Goal: Information Seeking & Learning: Learn about a topic

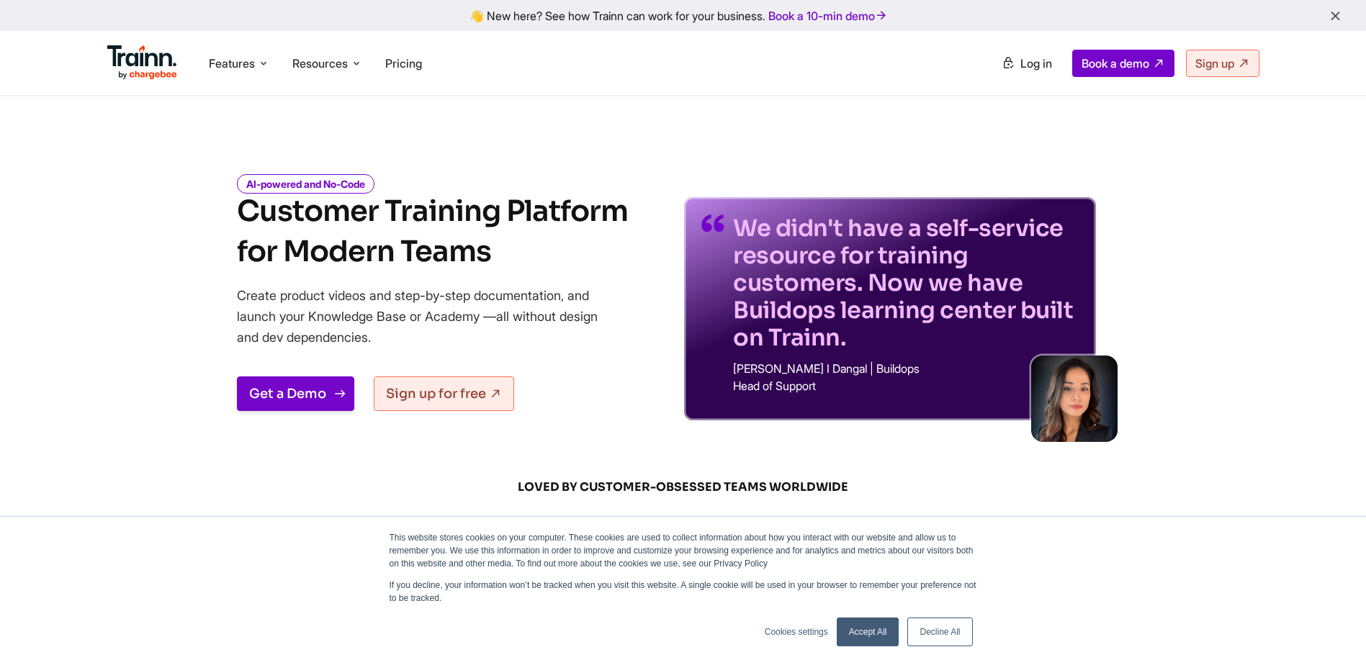
click at [318, 396] on link "Get a Demo" at bounding box center [295, 394] width 117 height 35
click at [281, 390] on link "Get a Demo" at bounding box center [295, 394] width 117 height 35
click at [236, 59] on span "Features" at bounding box center [232, 63] width 46 height 16
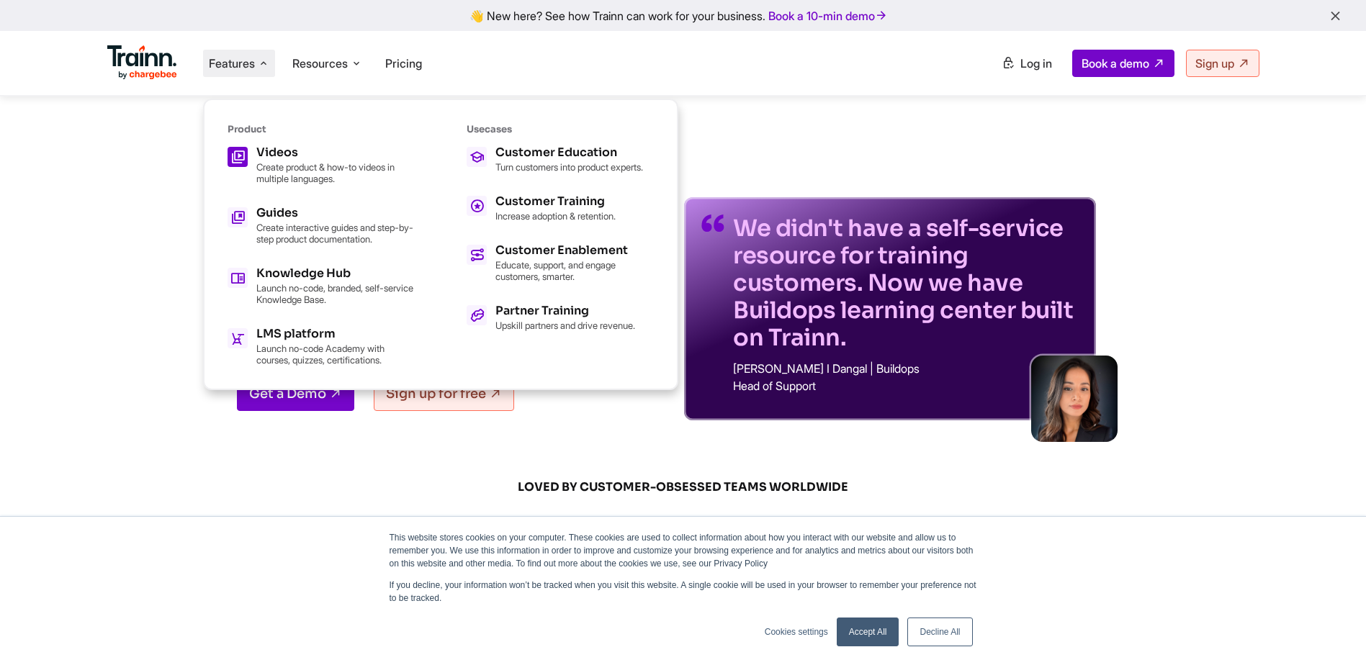
click at [307, 159] on div "Videos Create product & how-to videos in multiple languages." at bounding box center [335, 165] width 158 height 37
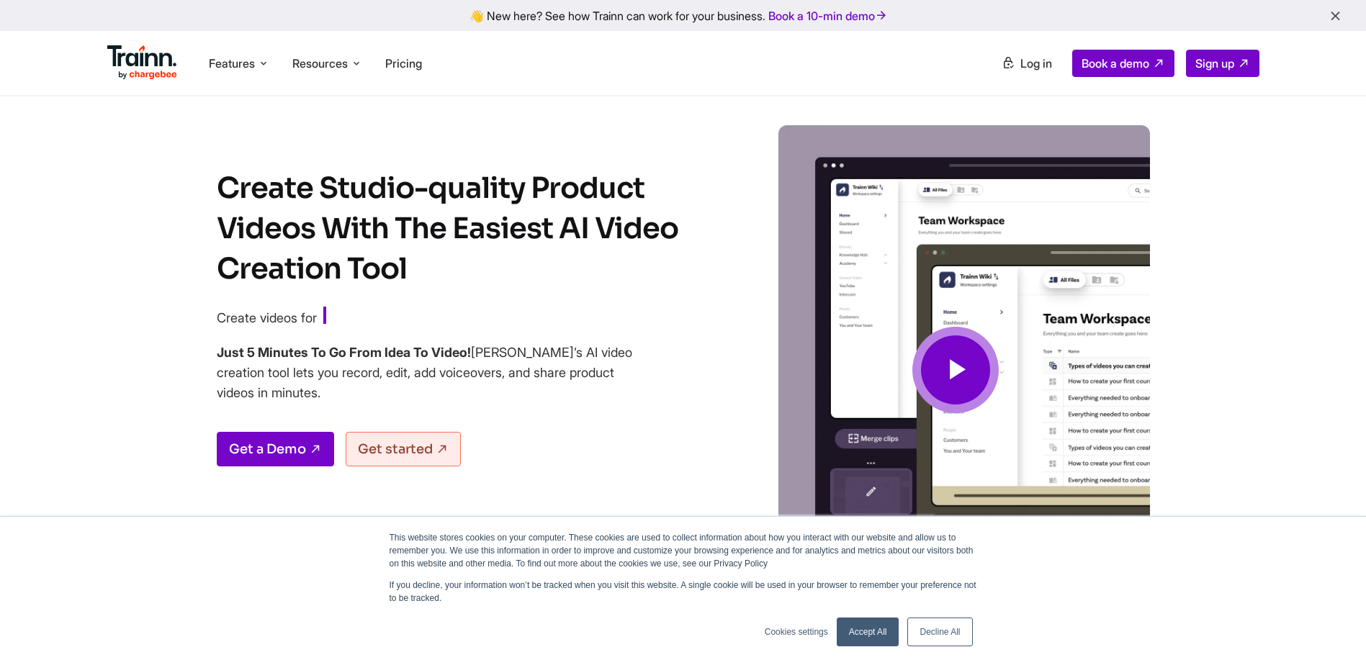
click at [969, 369] on icon at bounding box center [955, 370] width 35 height 48
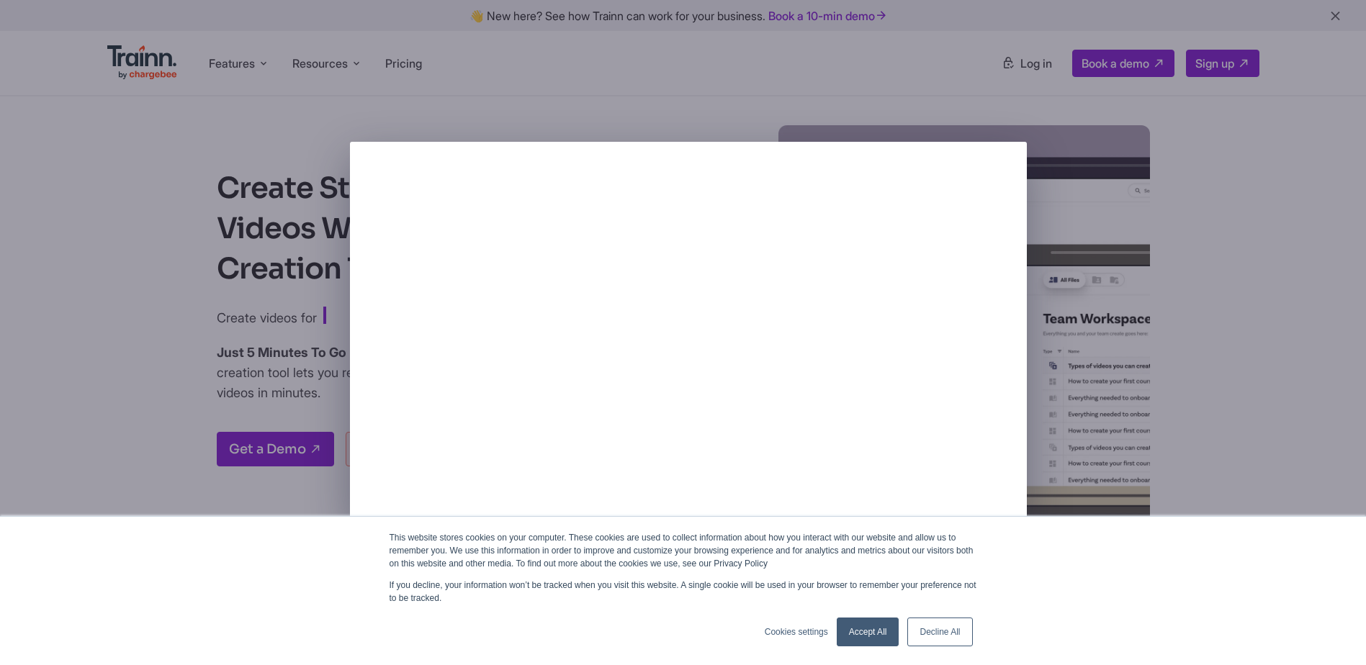
click at [859, 636] on link "Accept All" at bounding box center [868, 632] width 63 height 29
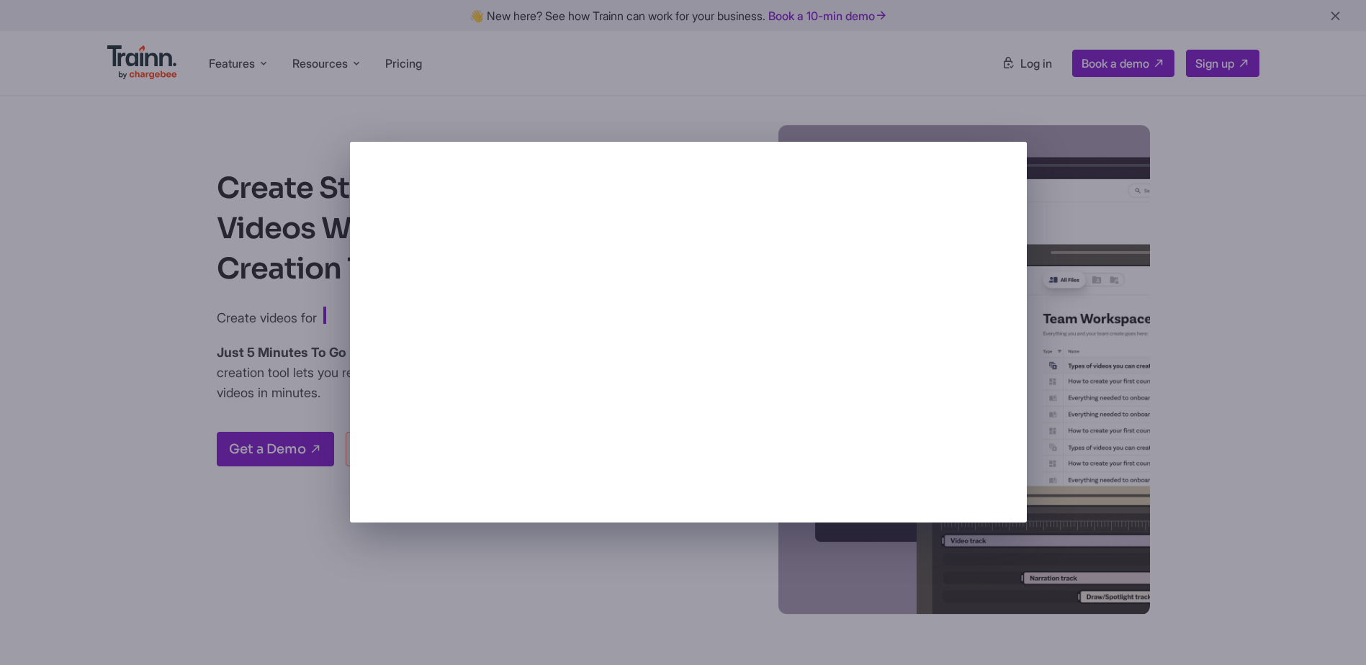
click at [297, 120] on div at bounding box center [683, 332] width 1366 height 665
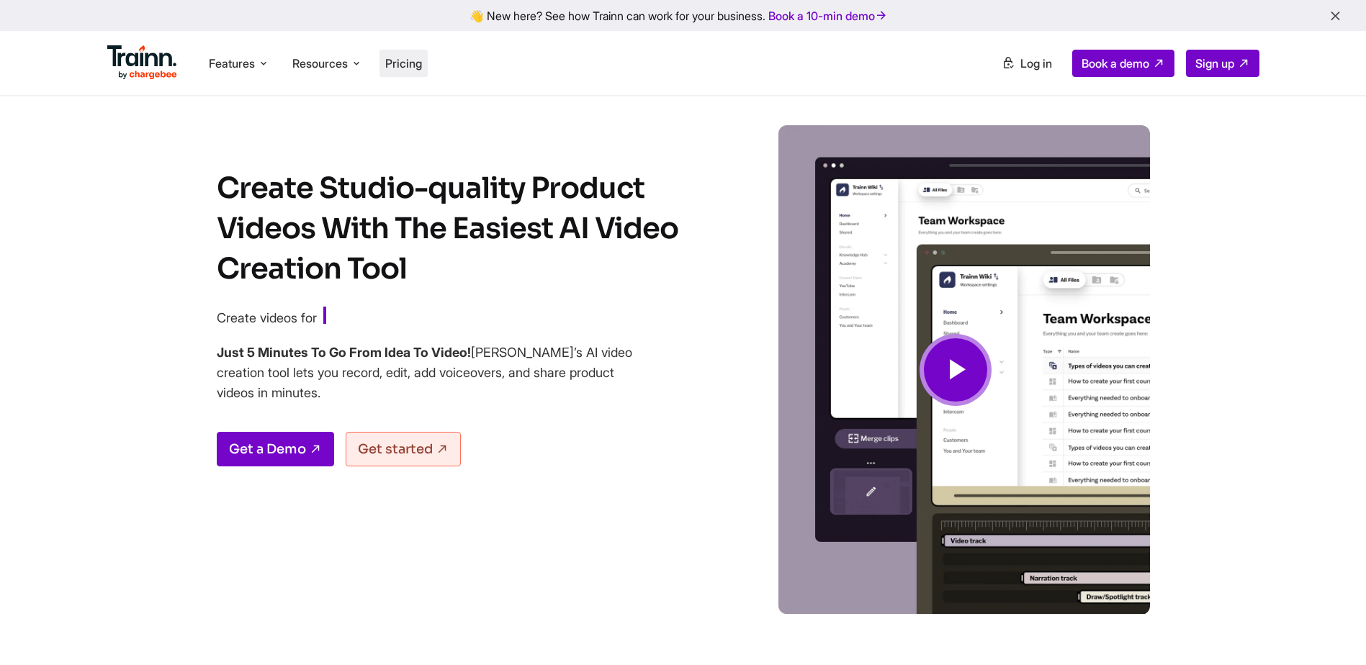
click at [415, 66] on span "Pricing" at bounding box center [403, 63] width 37 height 14
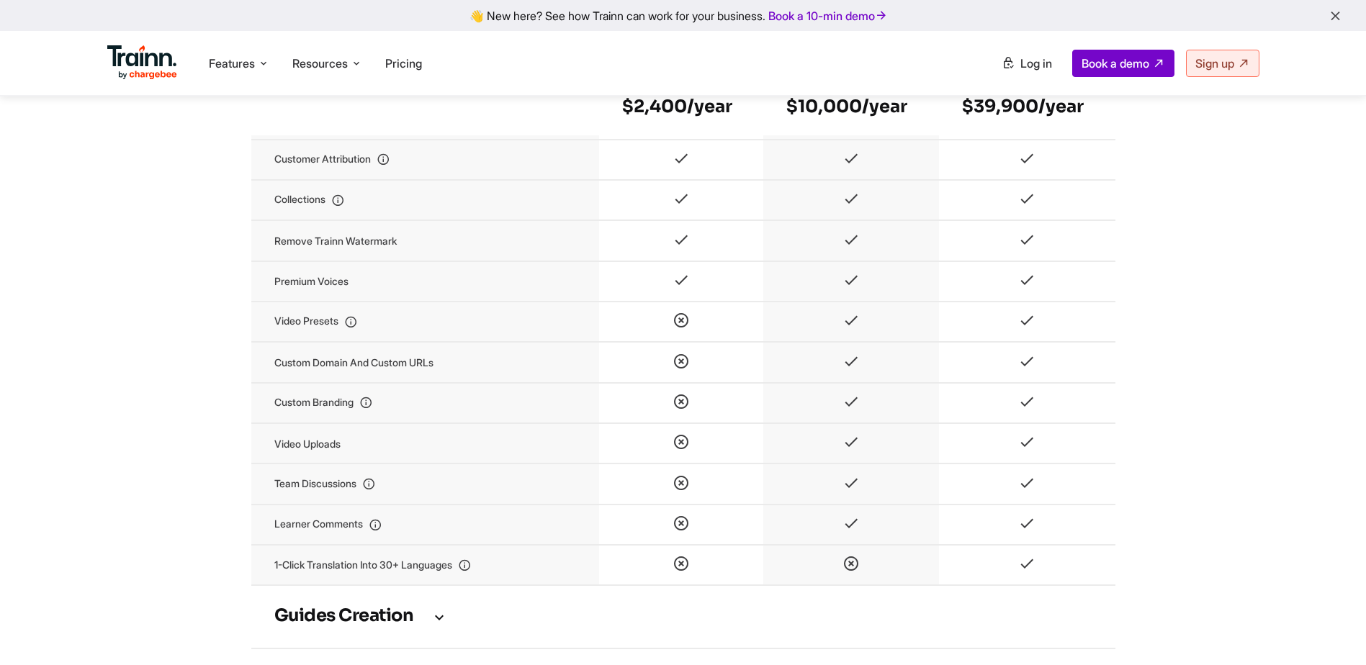
scroll to position [1584, 0]
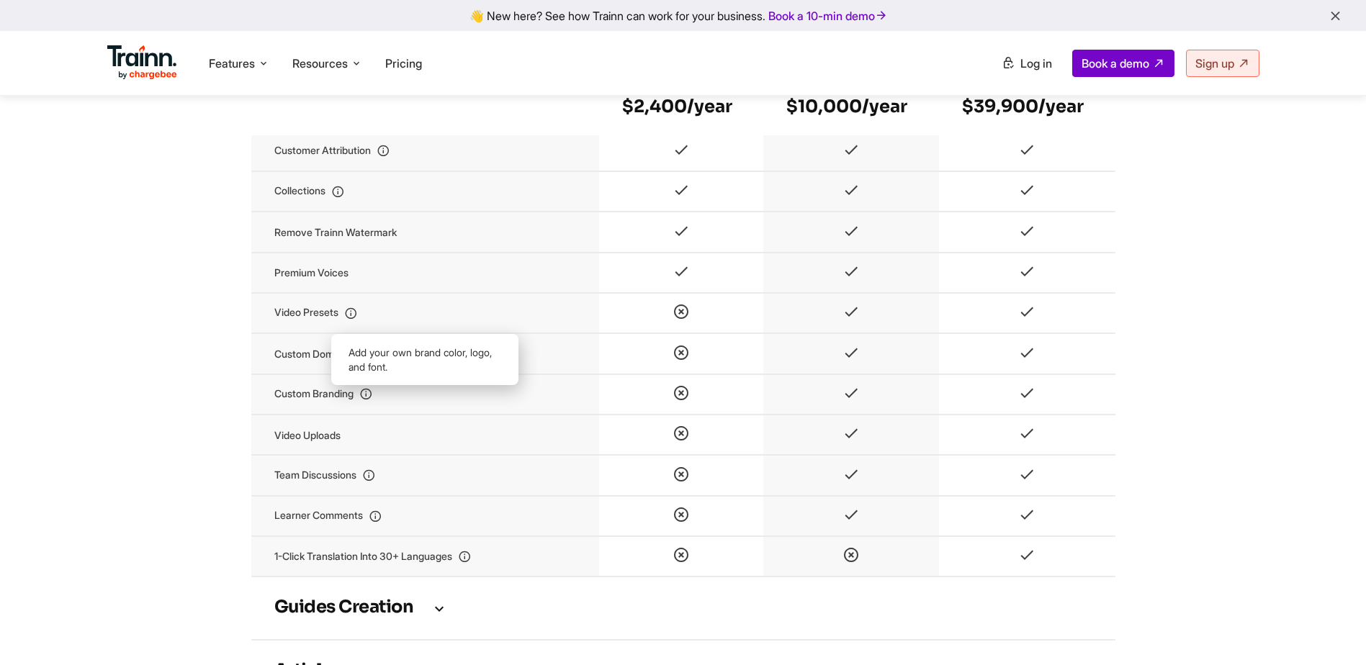
drag, startPoint x: 274, startPoint y: 411, endPoint x: 363, endPoint y: 399, distance: 90.1
click at [363, 399] on td "Custom branding" at bounding box center [425, 394] width 348 height 40
click at [341, 451] on td "Video uploads" at bounding box center [425, 435] width 348 height 40
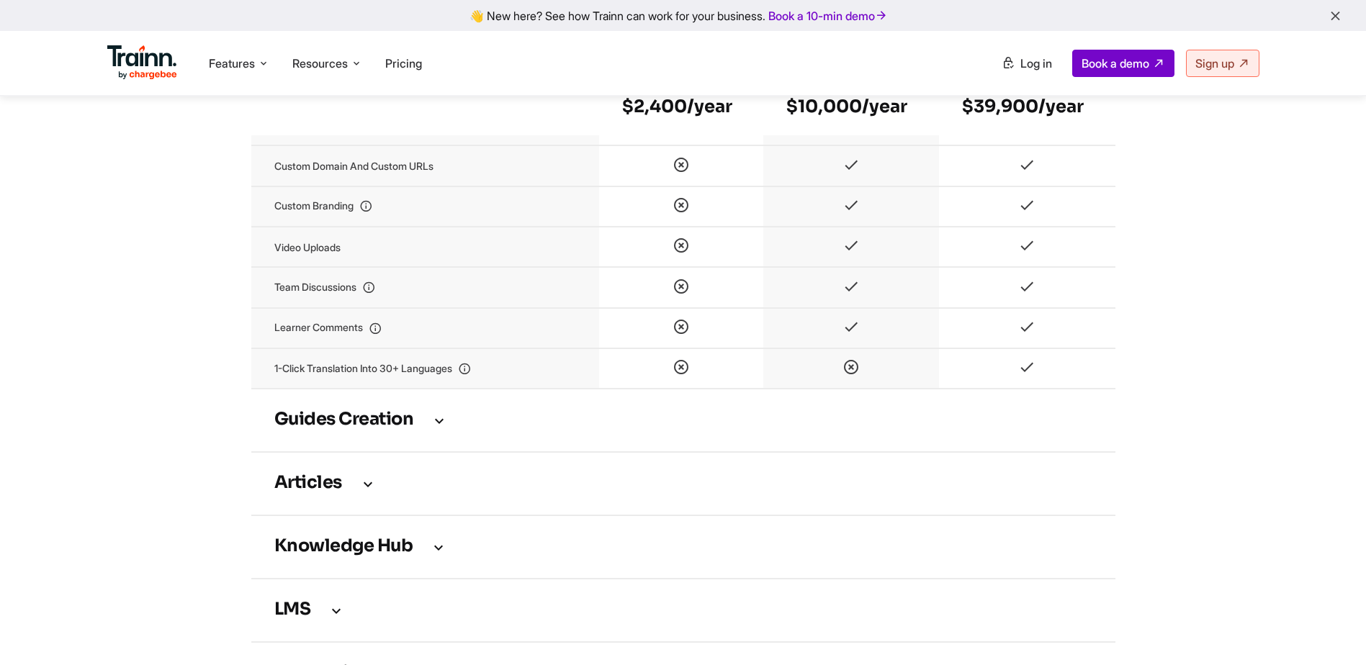
scroll to position [1800, 0]
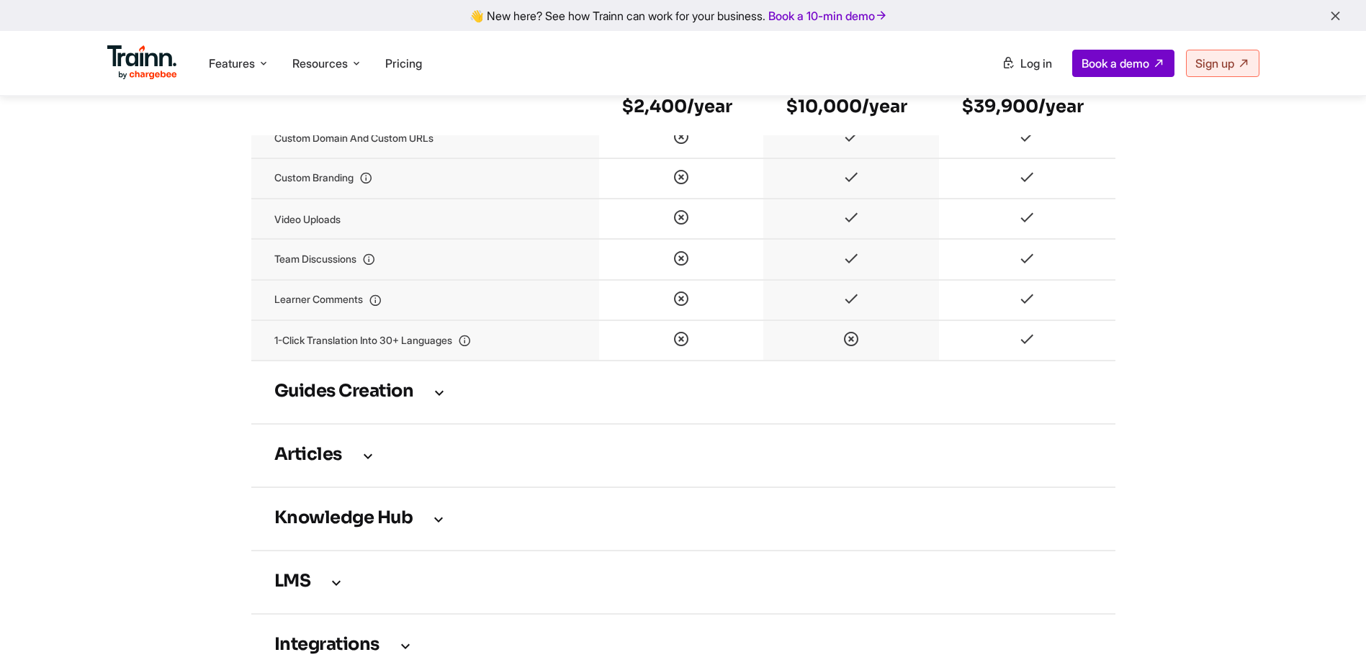
click at [436, 400] on icon at bounding box center [439, 392] width 17 height 16
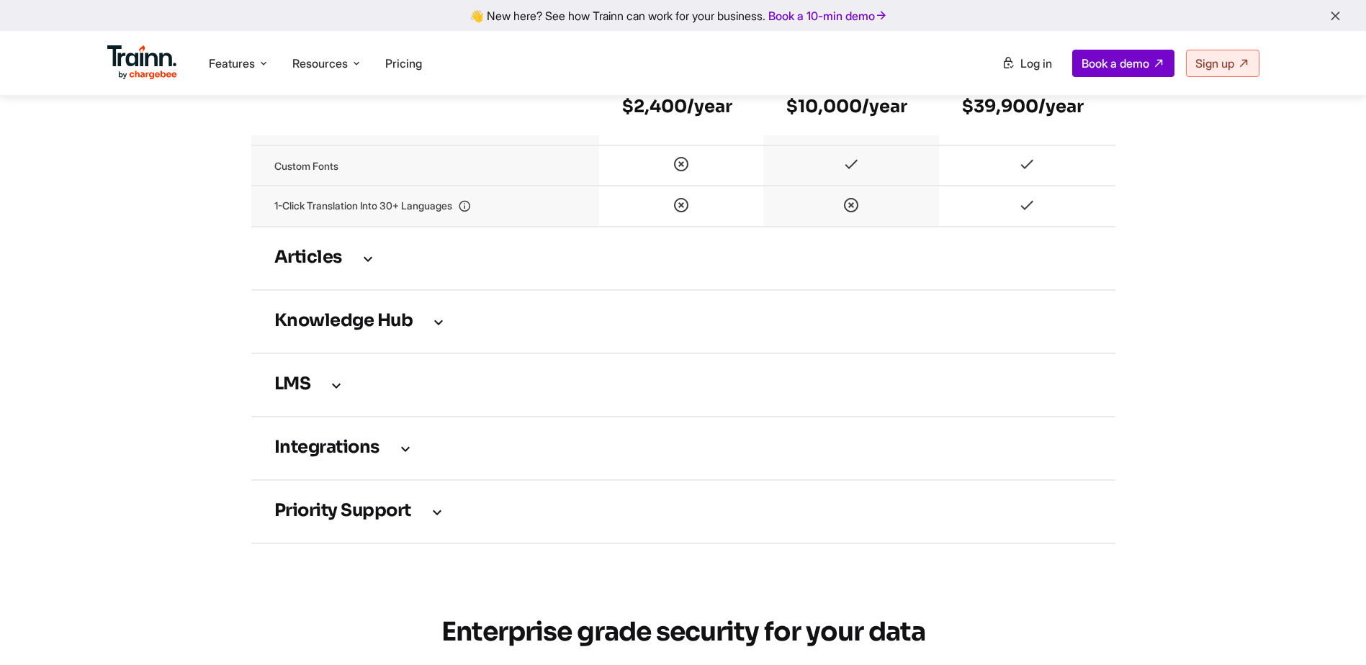
scroll to position [2736, 0]
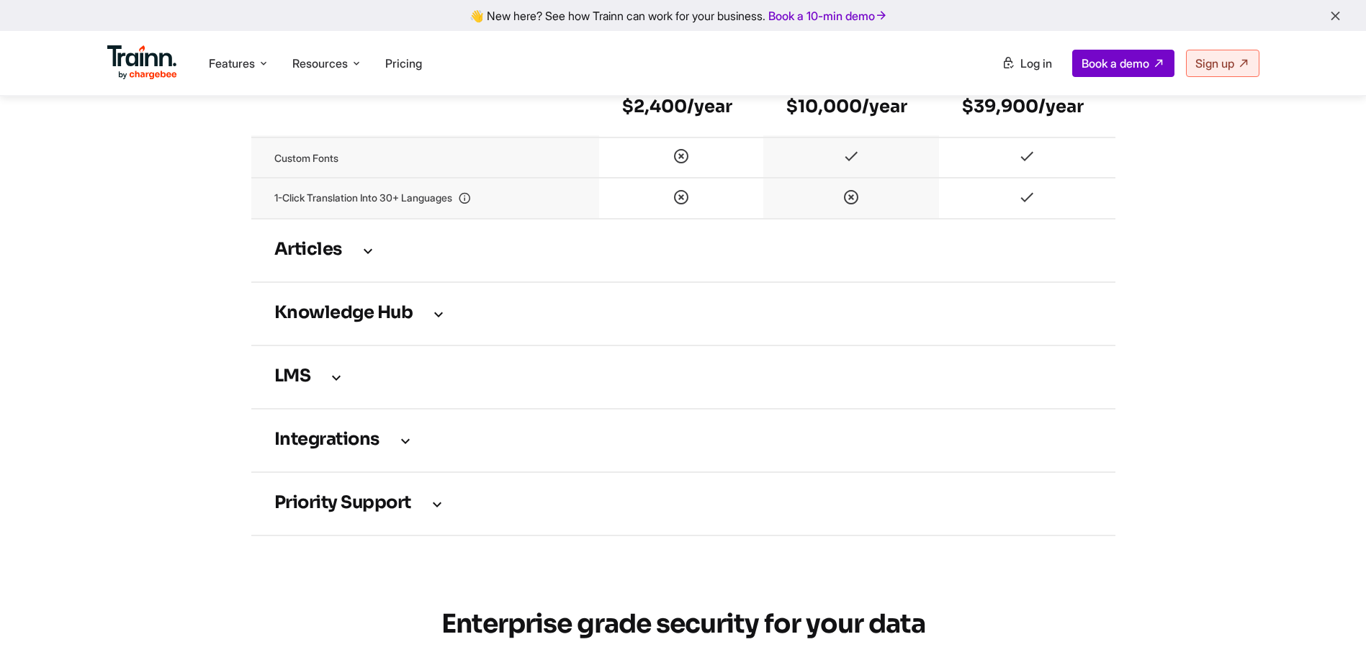
click at [339, 385] on icon at bounding box center [336, 377] width 17 height 16
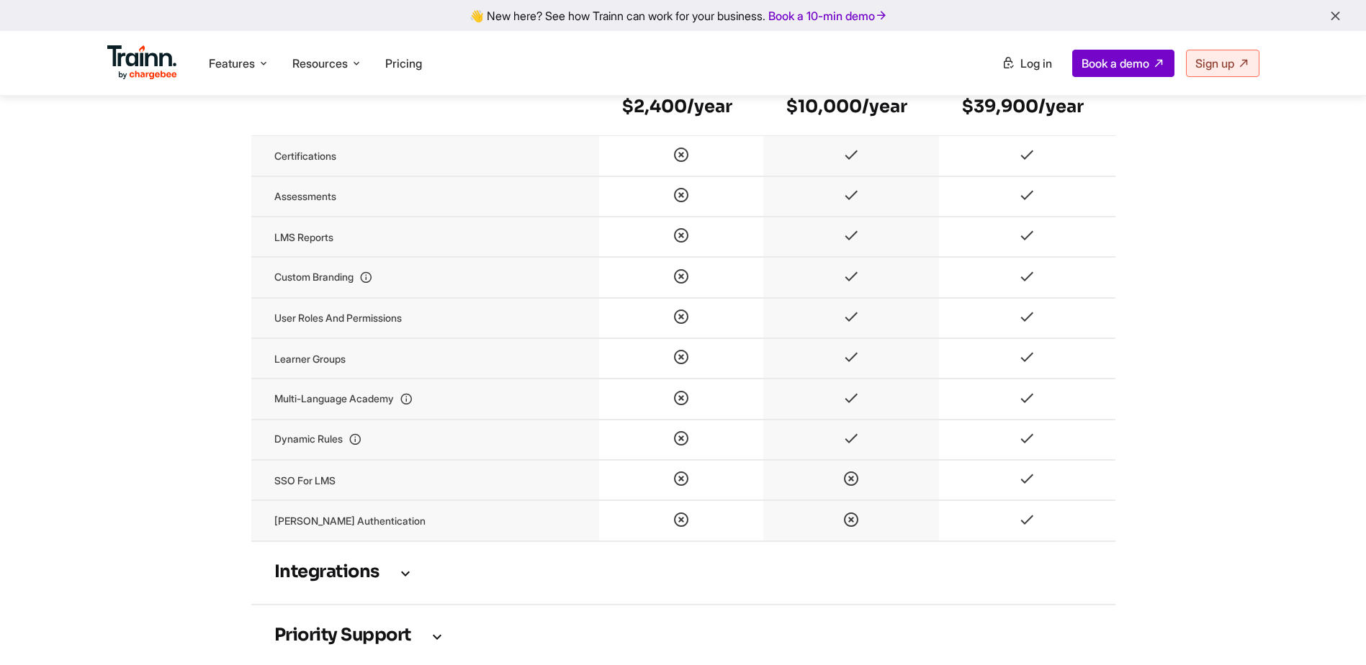
scroll to position [3096, 0]
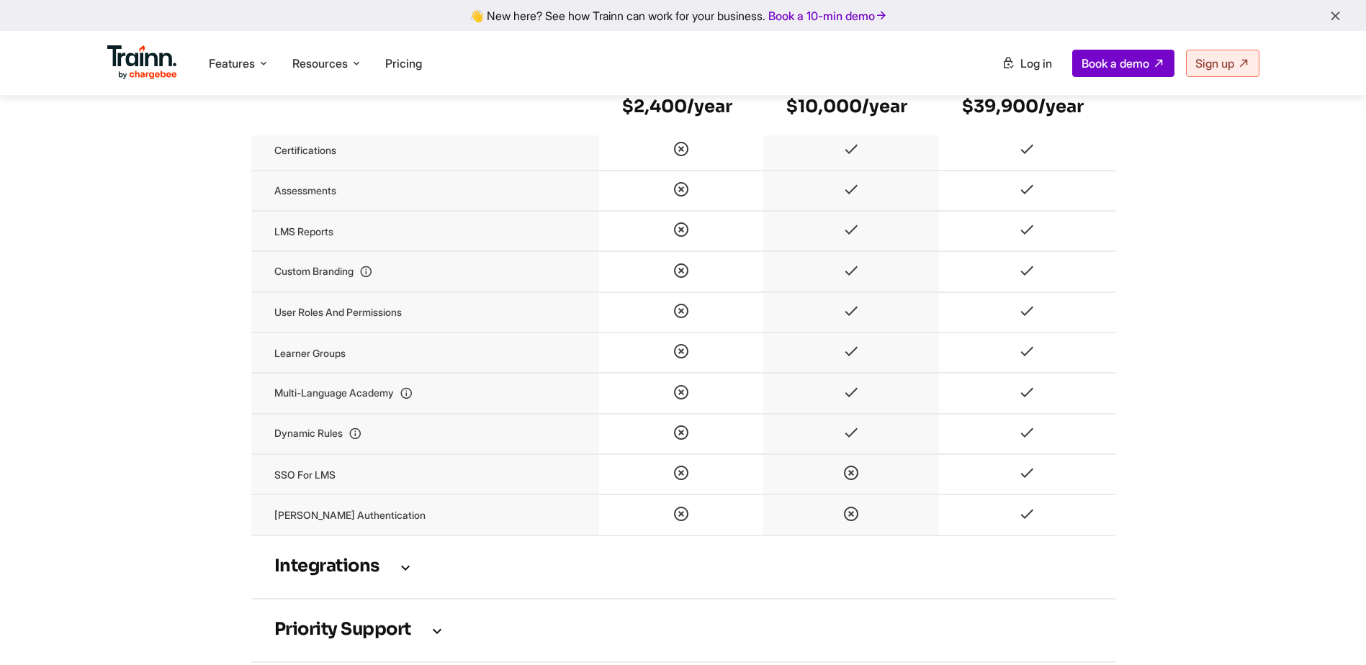
click at [390, 575] on h3 "Integrations" at bounding box center [683, 567] width 818 height 16
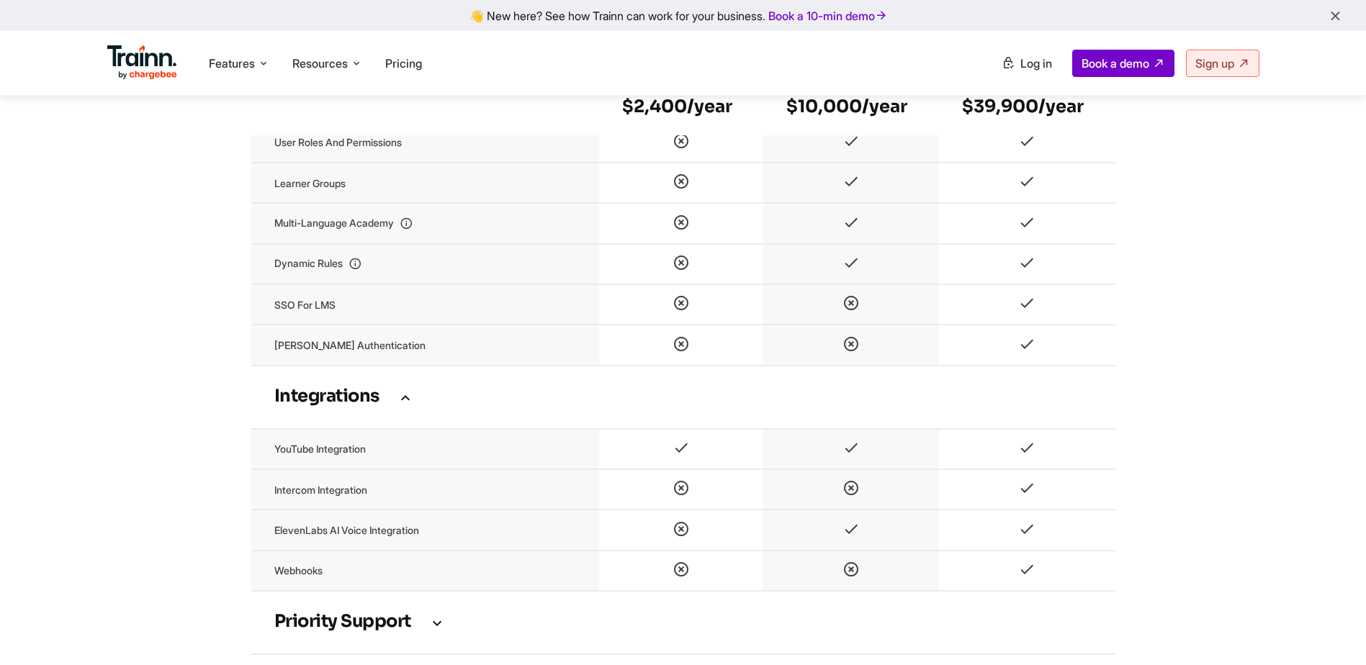
scroll to position [3312, 0]
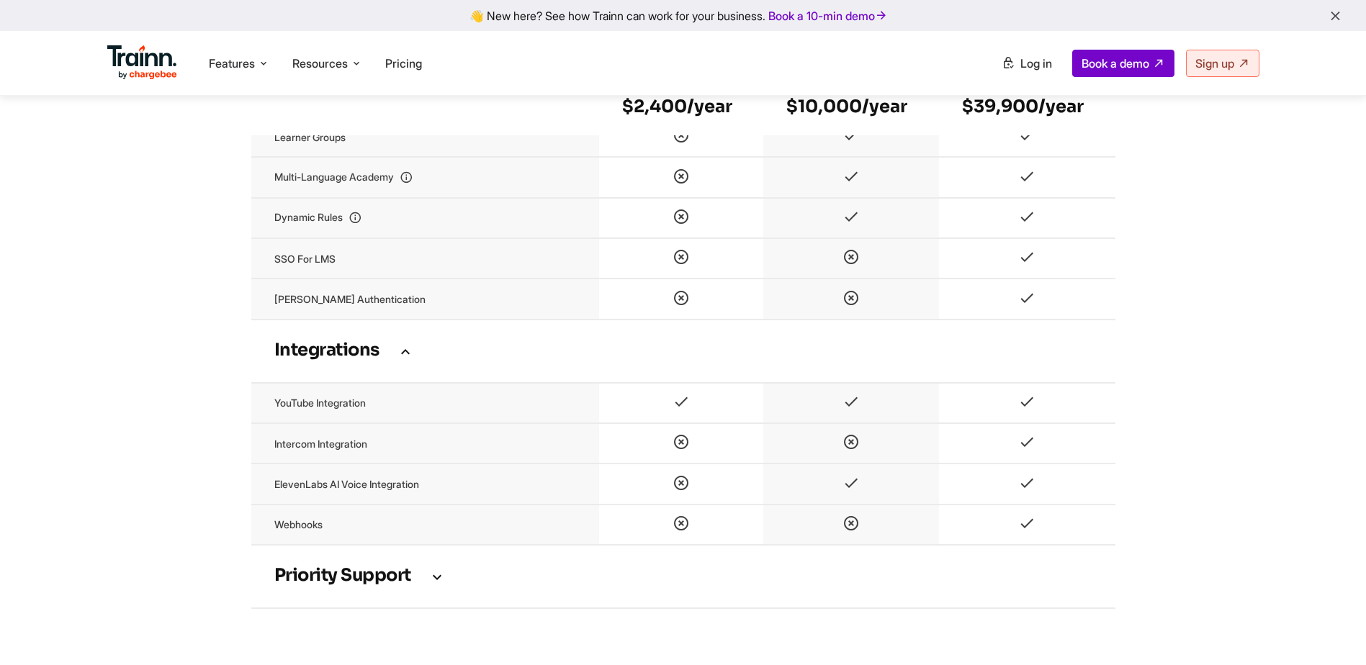
click at [438, 585] on icon at bounding box center [436, 577] width 17 height 16
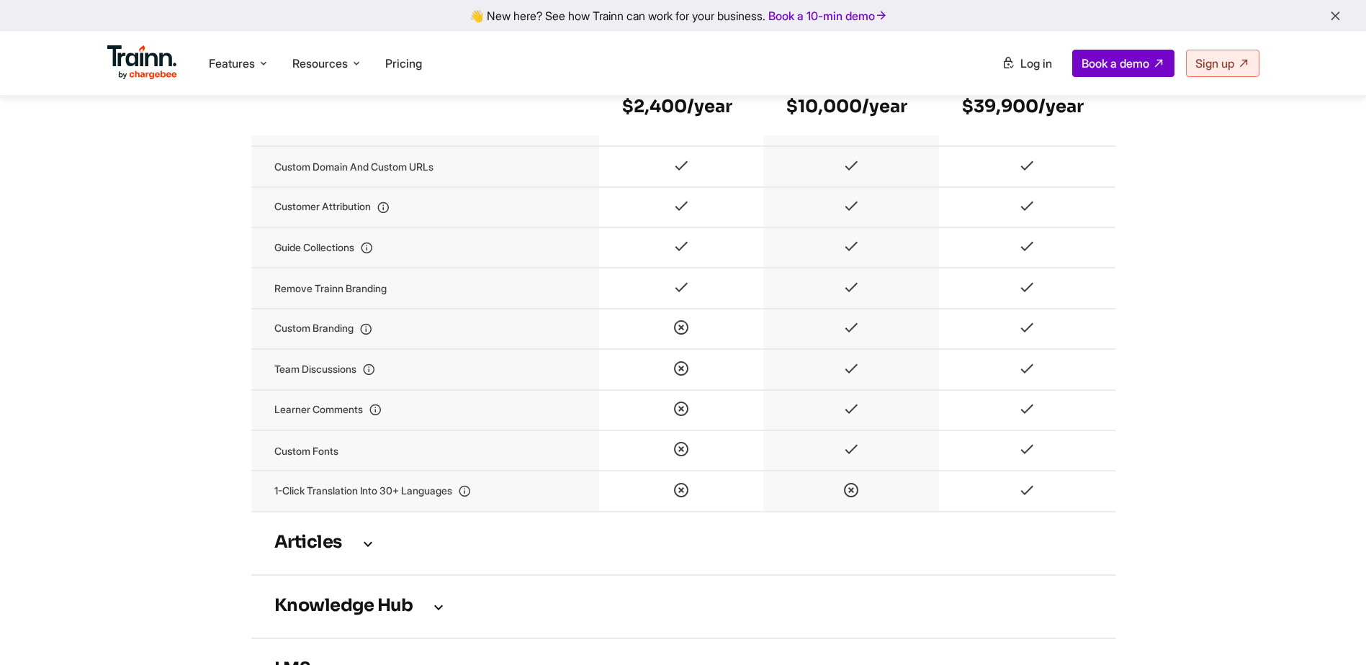
scroll to position [2520, 0]
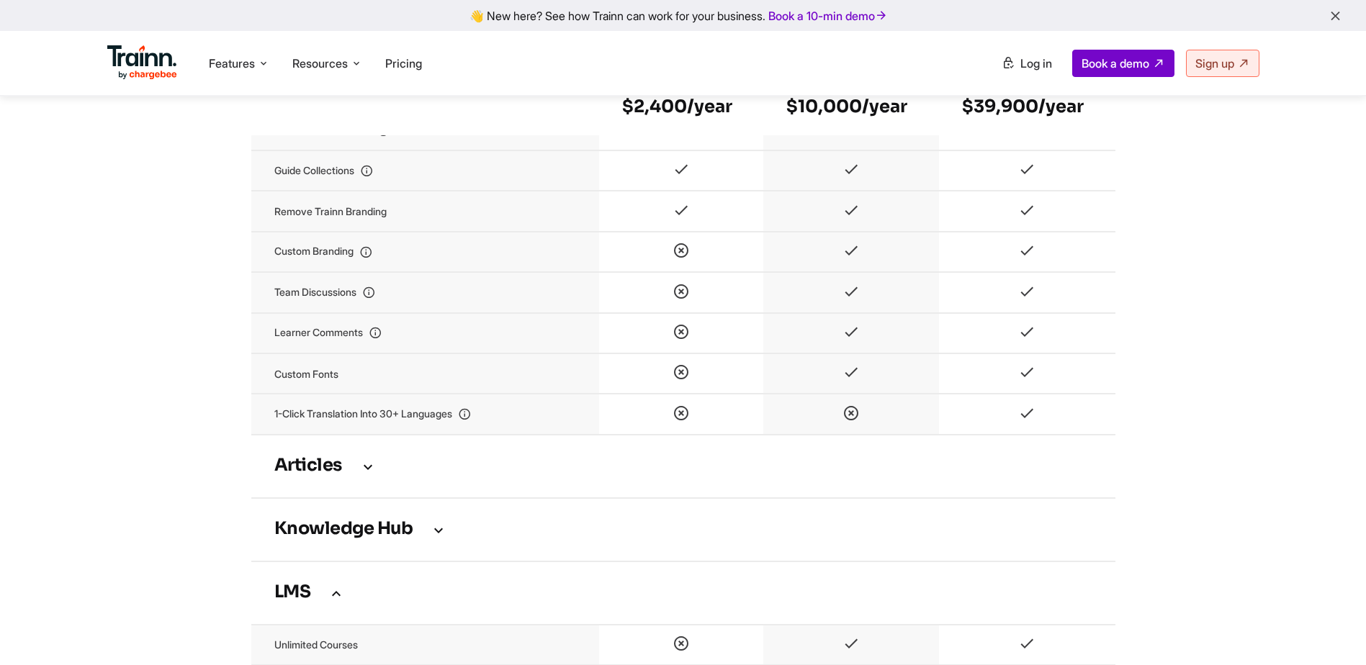
click at [364, 475] on icon at bounding box center [367, 467] width 17 height 16
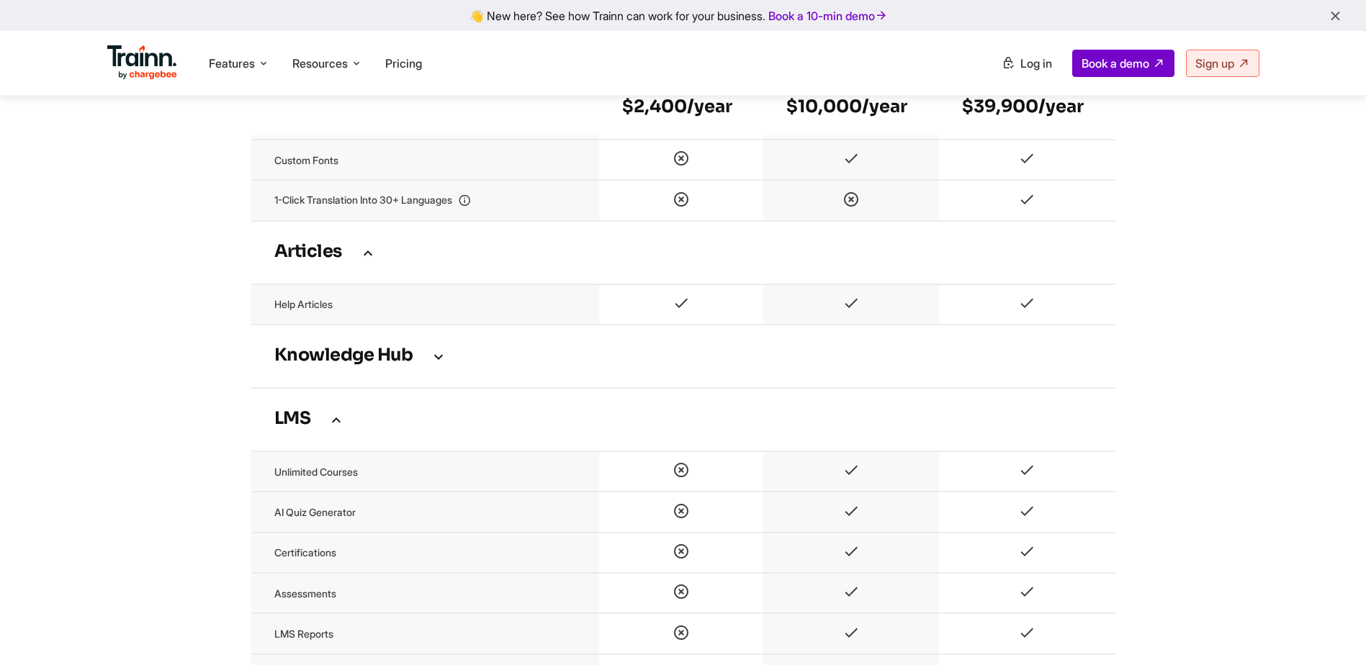
scroll to position [2736, 0]
click at [426, 362] on h3 "Knowledge Hub" at bounding box center [683, 354] width 818 height 16
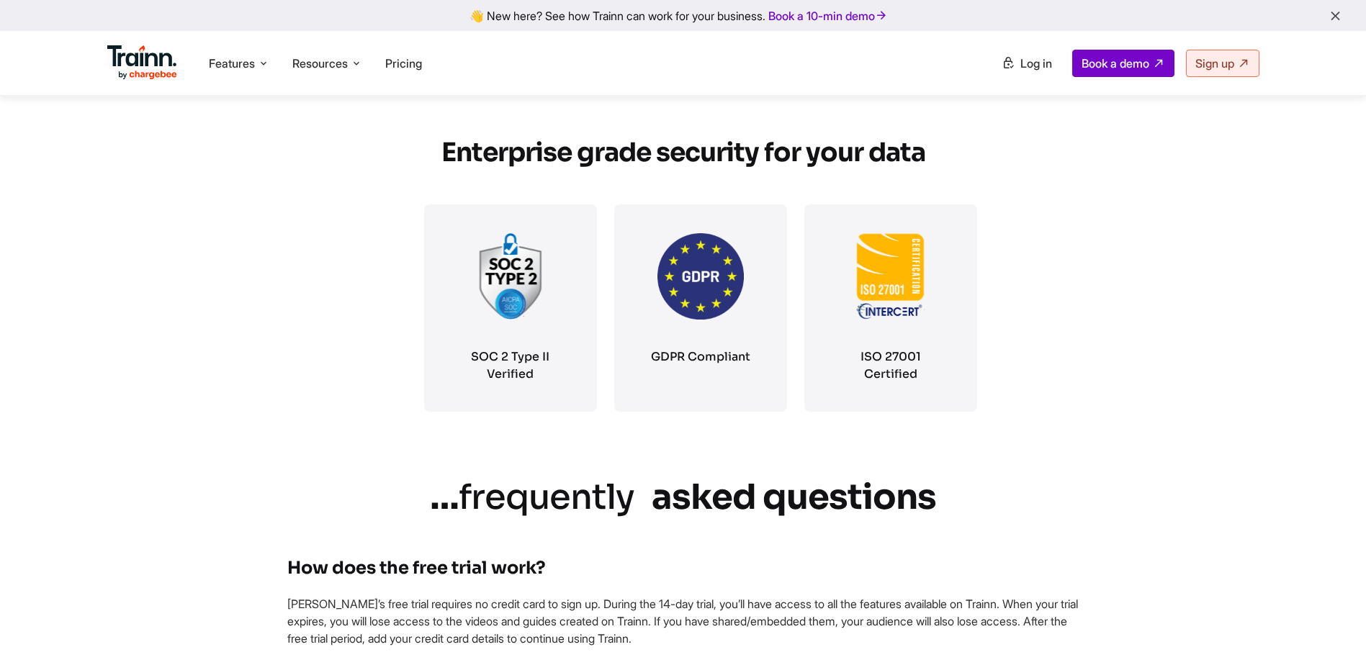
scroll to position [4392, 0]
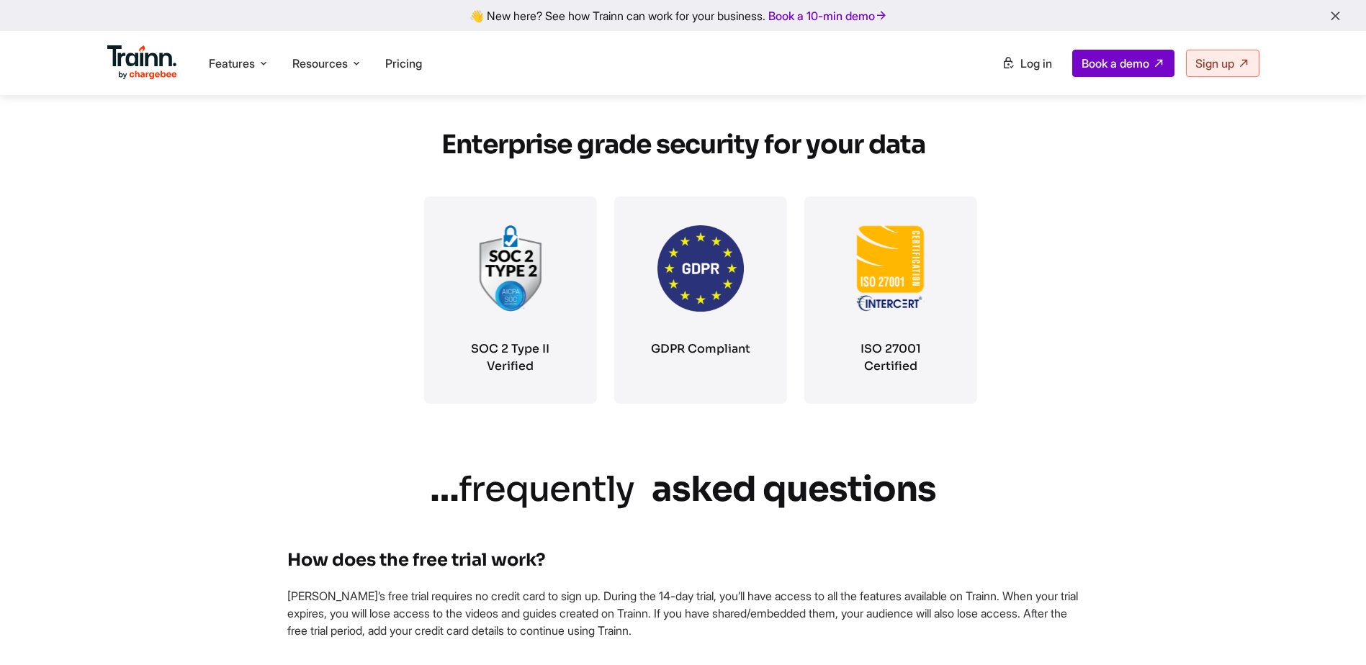
click at [151, 41] on div "Features Product Videos Create product & how-to videos in multiple languages. G…" at bounding box center [683, 63] width 1210 height 64
click at [143, 57] on img at bounding box center [142, 62] width 71 height 35
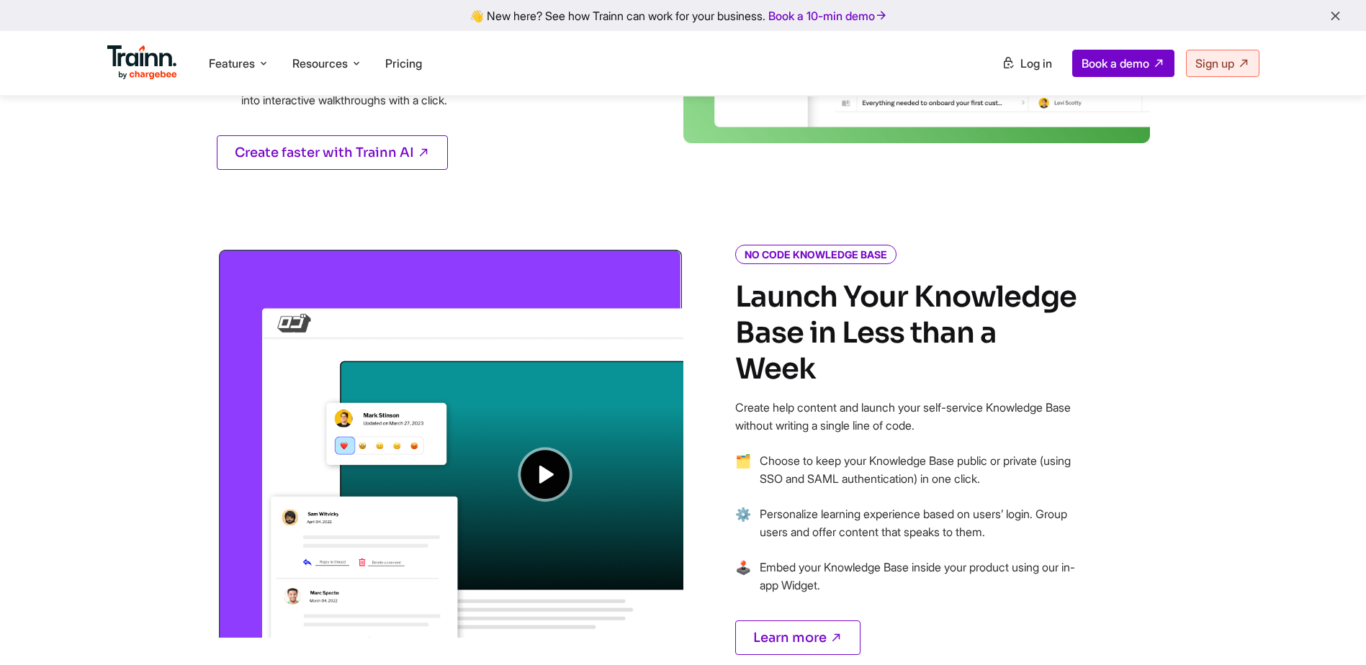
scroll to position [1008, 0]
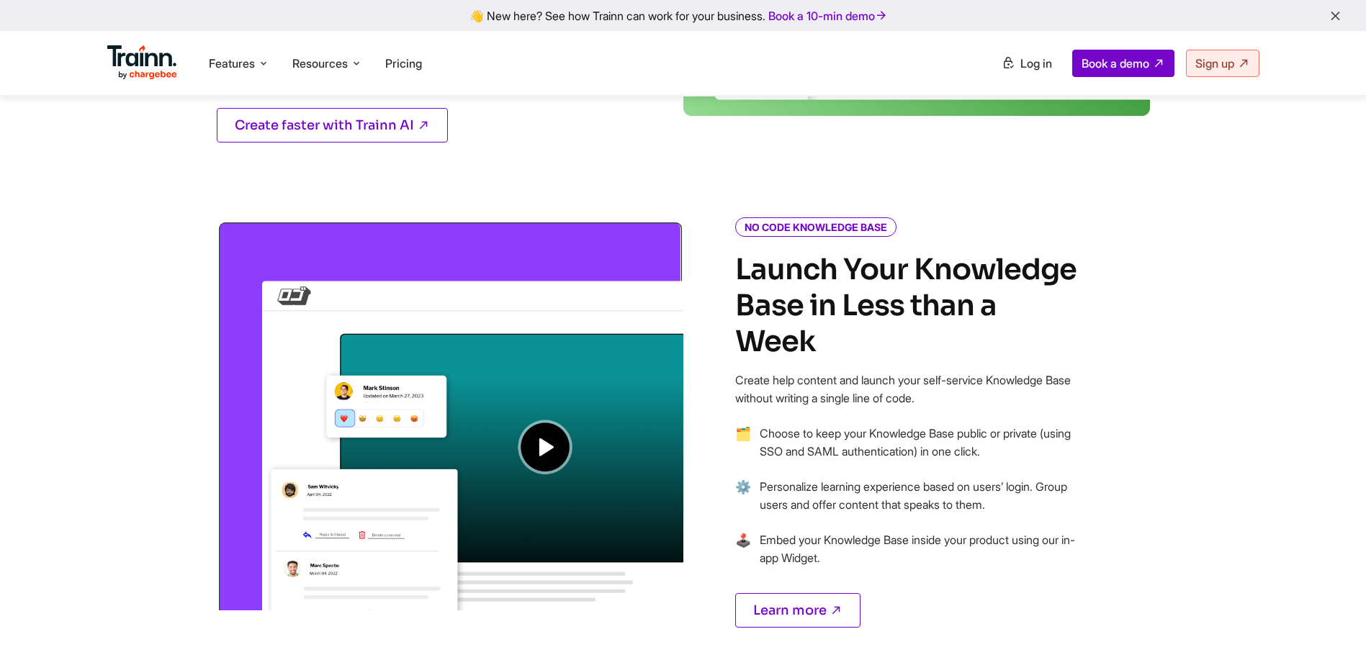
click at [539, 454] on img at bounding box center [450, 415] width 467 height 390
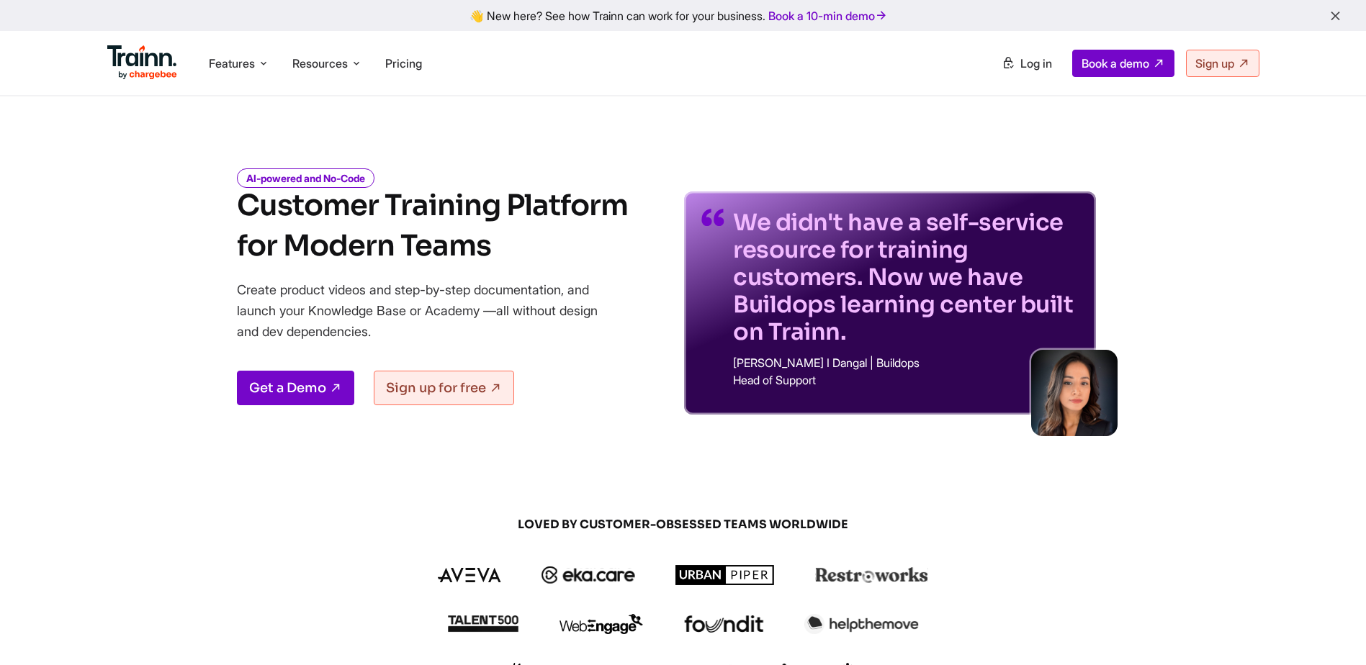
scroll to position [0, 0]
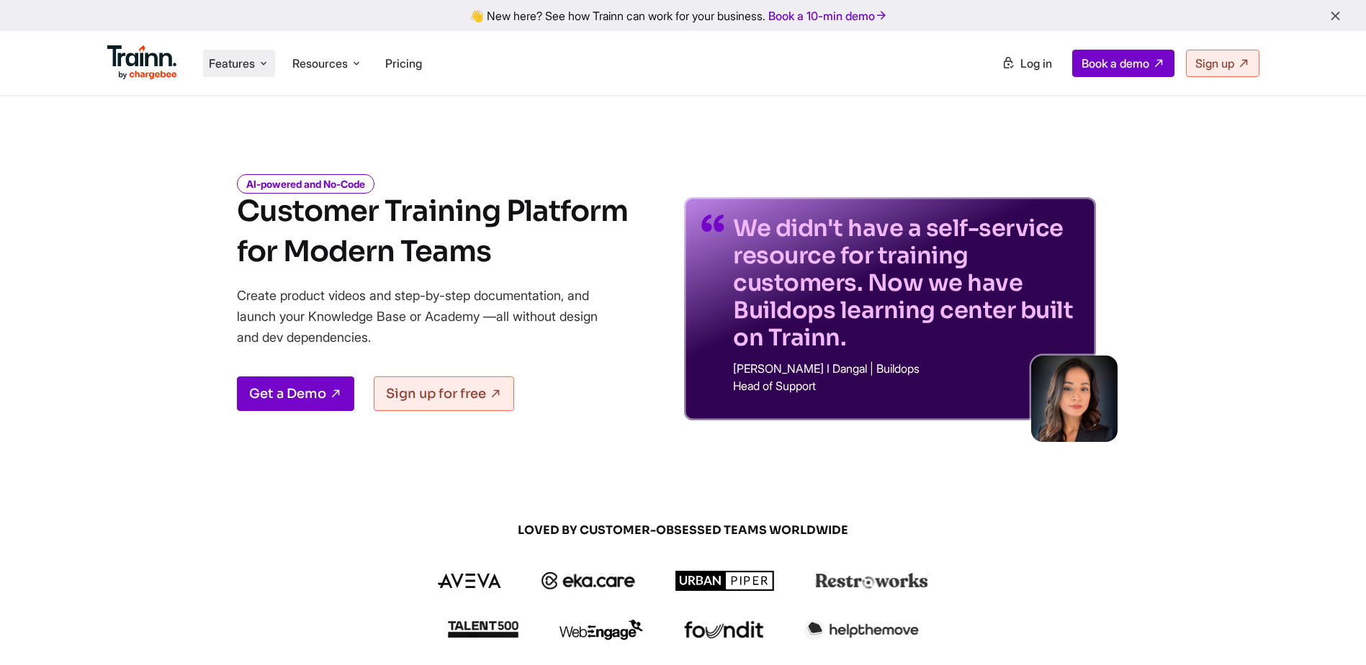
click at [251, 64] on span "Features" at bounding box center [232, 63] width 46 height 16
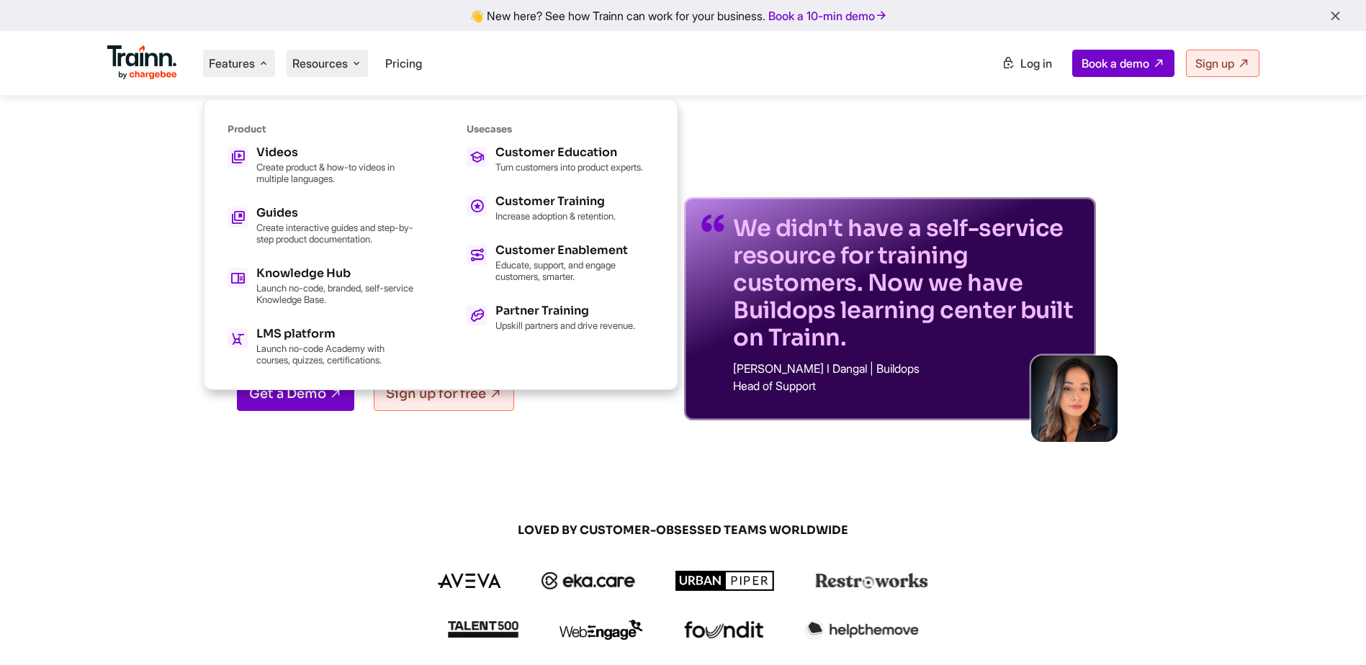
click at [316, 66] on span "Resources" at bounding box center [319, 63] width 55 height 16
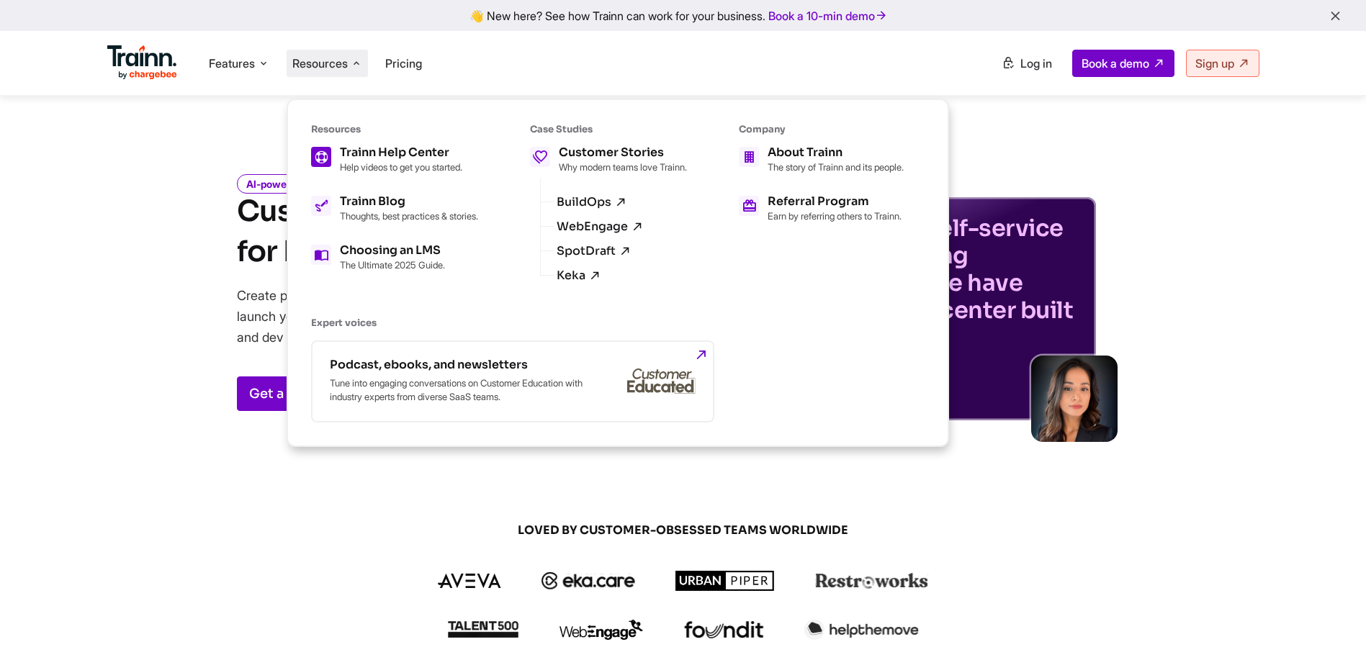
click at [397, 155] on div "Trainn Help Center" at bounding box center [401, 153] width 122 height 12
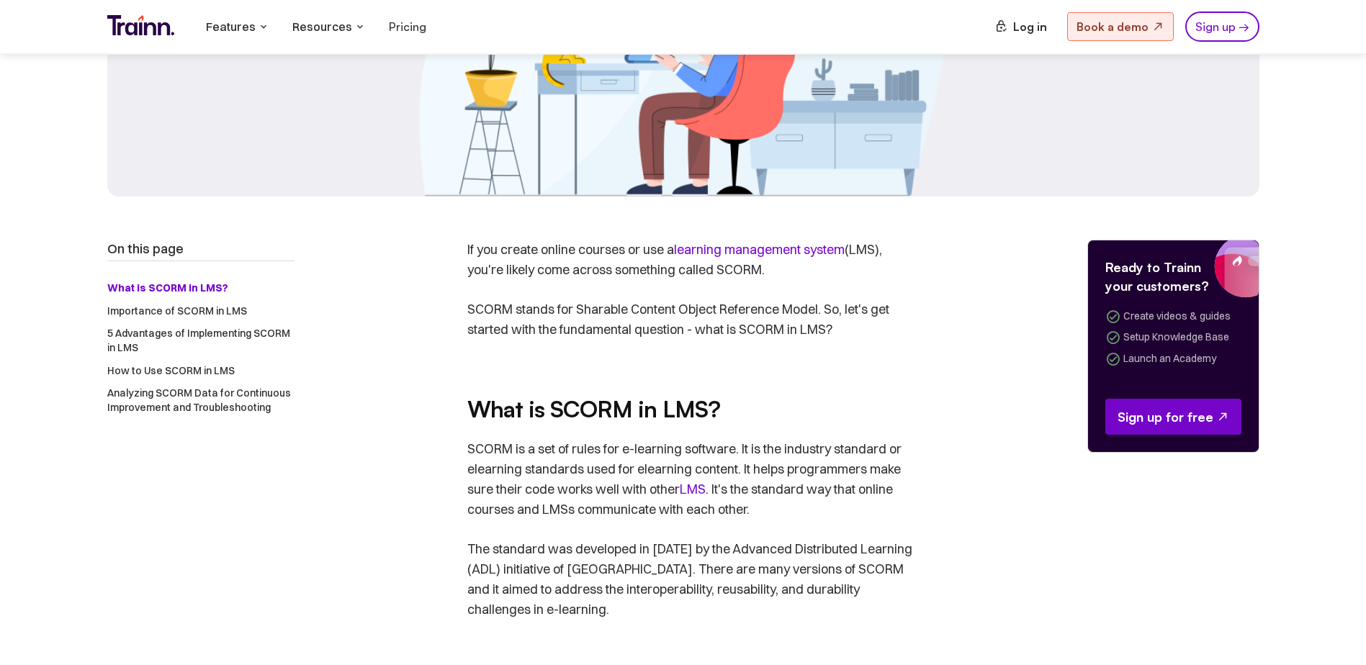
scroll to position [432, 0]
